Goal: Check status

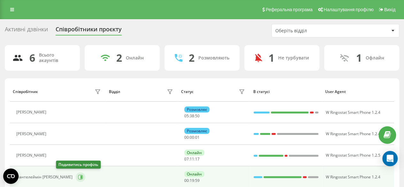
click at [78, 175] on icon at bounding box center [80, 176] width 5 height 5
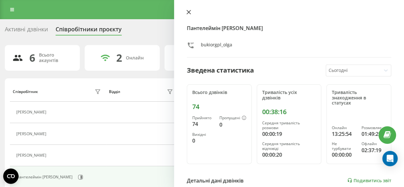
click at [188, 14] on icon at bounding box center [189, 12] width 4 height 4
